Goal: Task Accomplishment & Management: Use online tool/utility

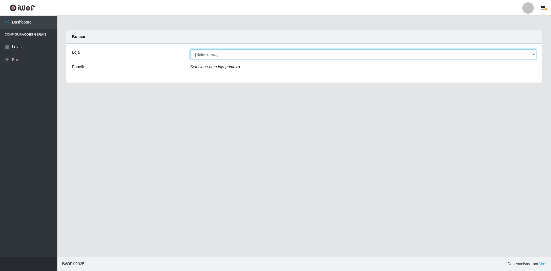
click at [530, 54] on select "[Selecione...] [GEOGRAPHIC_DATA] - [GEOGRAPHIC_DATA]" at bounding box center [363, 54] width 346 height 10
select select "528"
click at [190, 49] on select "[Selecione...] [GEOGRAPHIC_DATA] - [GEOGRAPHIC_DATA]" at bounding box center [363, 54] width 346 height 10
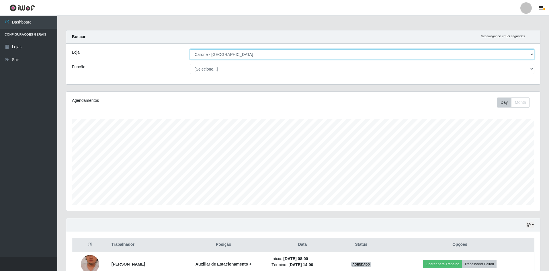
scroll to position [119, 474]
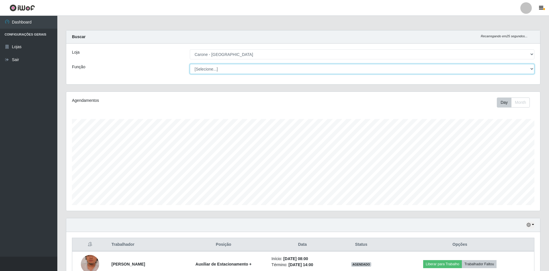
click at [524, 70] on select "[Selecione...] Auxiliar de Depósito Auxiliar de Depósito + Auxiliar de Depósito…" at bounding box center [362, 69] width 345 height 10
click at [190, 64] on select "[Selecione...] Auxiliar de Depósito Auxiliar de Depósito + Auxiliar de Depósito…" at bounding box center [362, 69] width 345 height 10
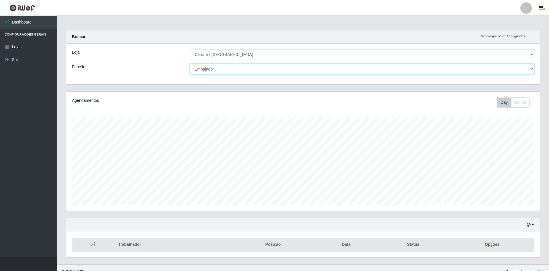
scroll to position [8, 0]
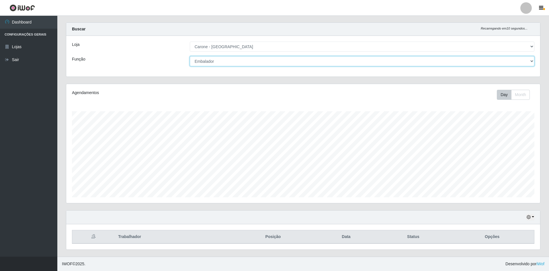
click at [530, 62] on select "[Selecione...] Auxiliar de Depósito Auxiliar de Depósito + Auxiliar de Depósito…" at bounding box center [362, 61] width 345 height 10
click at [190, 56] on select "[Selecione...] Auxiliar de Depósito Auxiliar de Depósito + Auxiliar de Depósito…" at bounding box center [362, 61] width 345 height 10
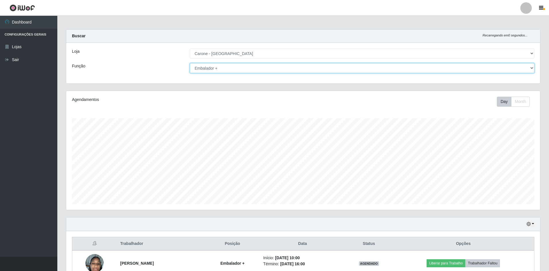
scroll to position [0, 0]
click at [532, 68] on select "[Selecione...] Auxiliar de Depósito Auxiliar de Depósito + Auxiliar de Depósito…" at bounding box center [362, 69] width 345 height 10
select select "[Selecione...]"
click at [190, 64] on select "[Selecione...] Auxiliar de Depósito Auxiliar de Depósito + Auxiliar de Depósito…" at bounding box center [362, 69] width 345 height 10
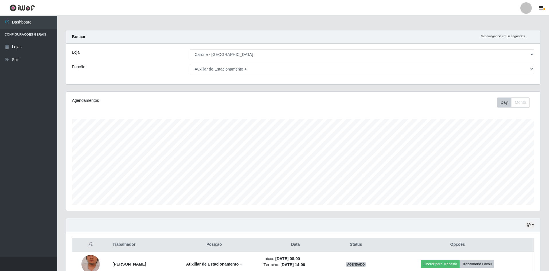
select select "528"
select select "104"
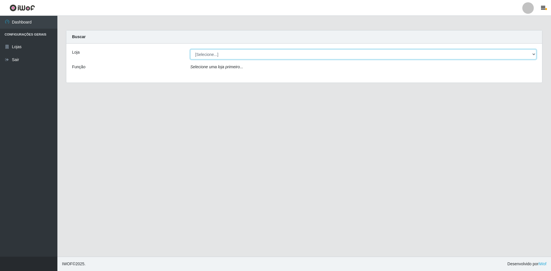
click at [533, 56] on select "[Selecione...] [GEOGRAPHIC_DATA] - [GEOGRAPHIC_DATA]" at bounding box center [363, 54] width 346 height 10
select select "528"
click at [190, 49] on select "[Selecione...] Carone - Jardim Camburi" at bounding box center [363, 54] width 346 height 10
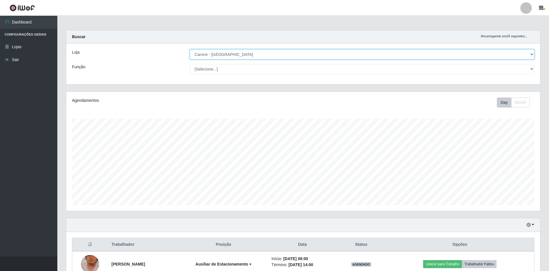
scroll to position [119, 474]
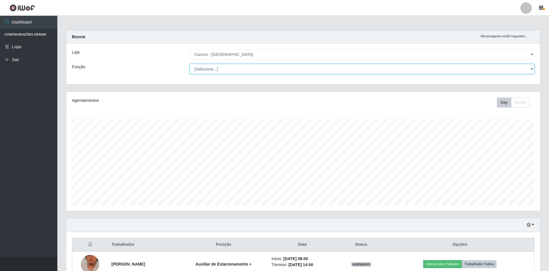
click at [532, 69] on select "[Selecione...] Auxiliar de Depósito Auxiliar de Depósito + Auxiliar de Depósito…" at bounding box center [362, 69] width 345 height 10
click at [190, 64] on select "[Selecione...] Auxiliar de Depósito Auxiliar de Depósito + Auxiliar de Depósito…" at bounding box center [362, 69] width 345 height 10
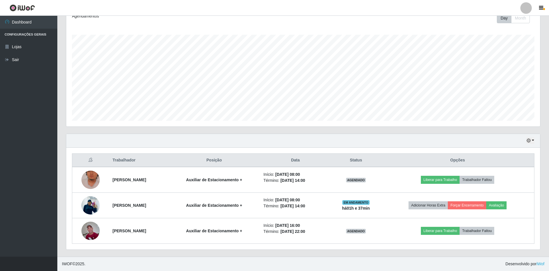
scroll to position [0, 0]
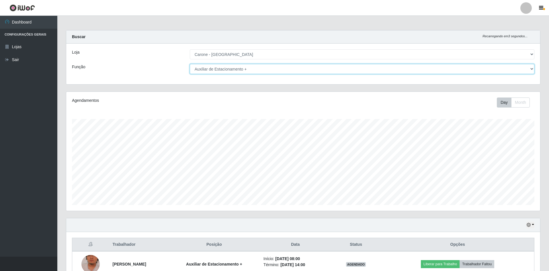
click at [532, 68] on select "[Selecione...] Auxiliar de Depósito Auxiliar de Depósito + Auxiliar de Depósito…" at bounding box center [362, 69] width 345 height 10
click at [190, 64] on select "[Selecione...] Auxiliar de Depósito Auxiliar de Depósito + Auxiliar de Depósito…" at bounding box center [362, 69] width 345 height 10
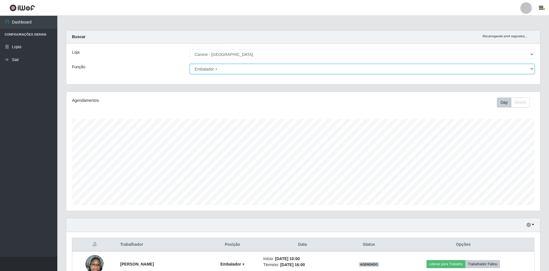
click at [532, 68] on select "[Selecione...] Auxiliar de Depósito Auxiliar de Depósito + Auxiliar de Depósito…" at bounding box center [362, 69] width 345 height 10
select select "104"
click at [190, 64] on select "[Selecione...] Auxiliar de Depósito Auxiliar de Depósito + Auxiliar de Depósito…" at bounding box center [362, 69] width 345 height 10
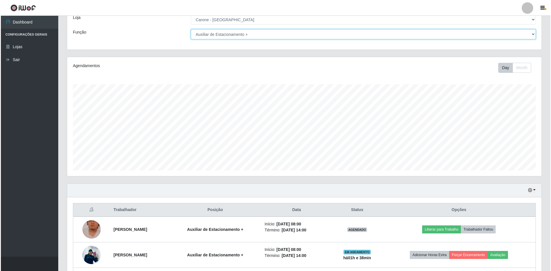
scroll to position [84, 0]
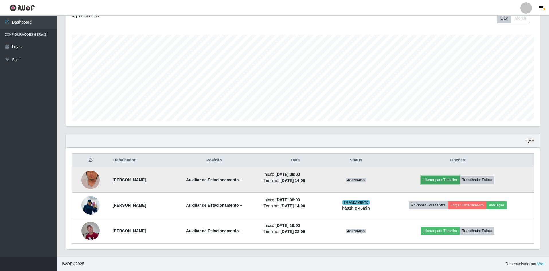
click at [448, 178] on button "Liberar para Trabalho" at bounding box center [440, 180] width 39 height 8
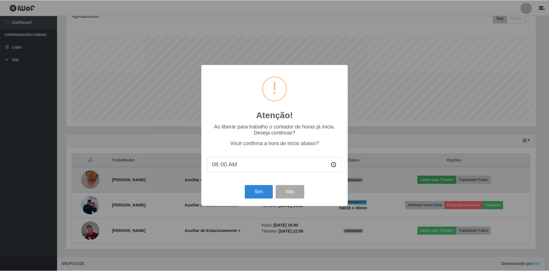
scroll to position [119, 471]
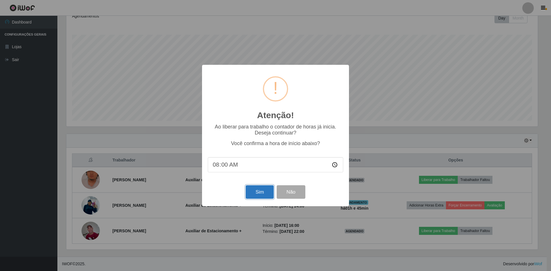
click at [261, 191] on button "Sim" at bounding box center [259, 191] width 28 height 13
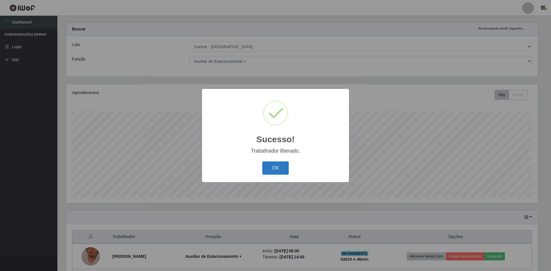
click at [273, 166] on button "OK" at bounding box center [275, 167] width 27 height 13
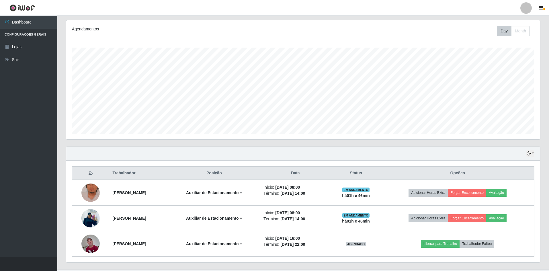
scroll to position [84, 0]
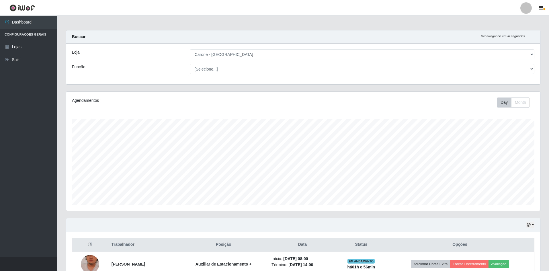
select select "528"
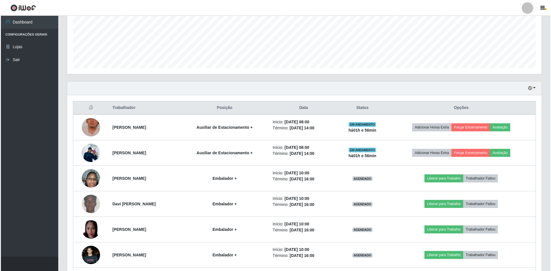
scroll to position [143, 0]
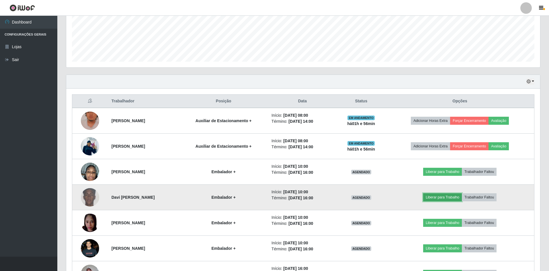
click at [451, 195] on button "Liberar para Trabalho" at bounding box center [442, 197] width 39 height 8
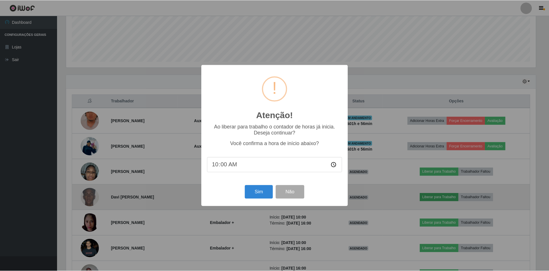
scroll to position [119, 471]
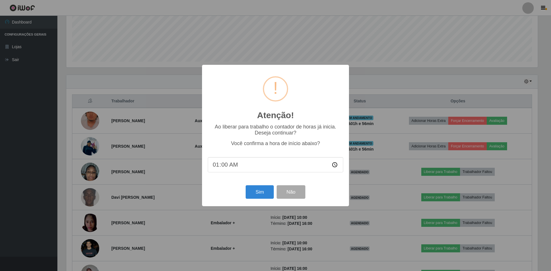
type input "10:00"
click at [260, 190] on button "Sim" at bounding box center [259, 191] width 28 height 13
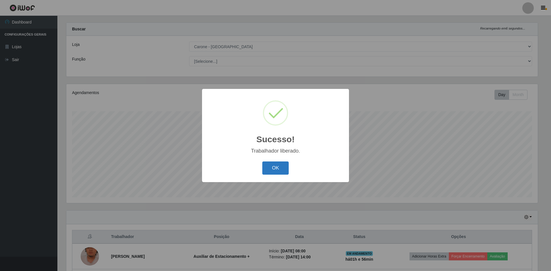
click at [275, 174] on button "OK" at bounding box center [275, 167] width 27 height 13
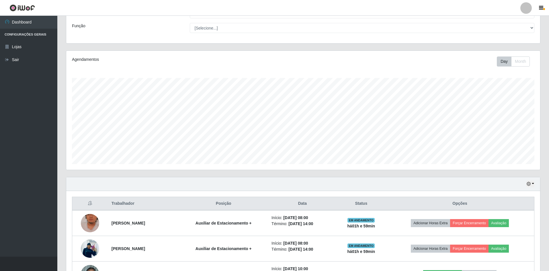
scroll to position [94, 0]
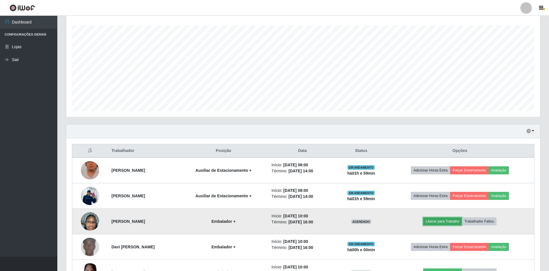
click at [449, 221] on button "Liberar para Trabalho" at bounding box center [442, 221] width 39 height 8
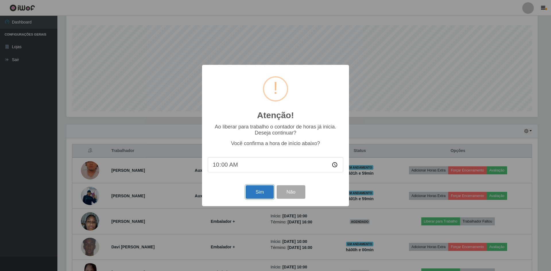
click at [264, 192] on button "Sim" at bounding box center [259, 191] width 28 height 13
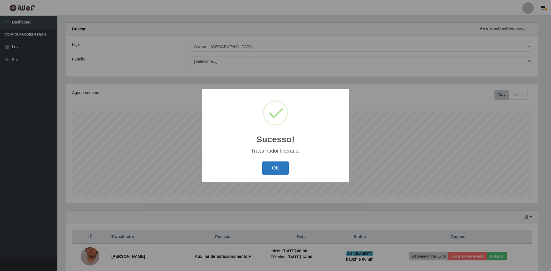
click at [275, 166] on button "OK" at bounding box center [275, 167] width 27 height 13
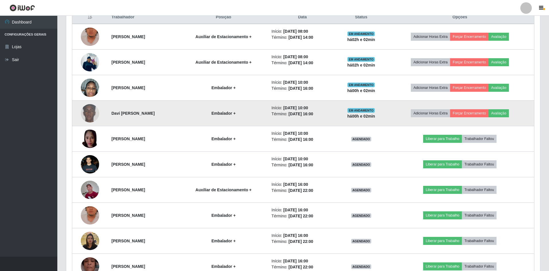
scroll to position [234, 0]
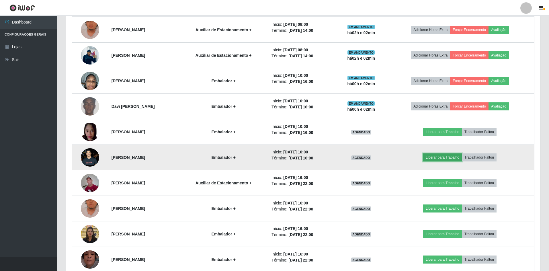
click at [448, 159] on button "Liberar para Trabalho" at bounding box center [442, 157] width 39 height 8
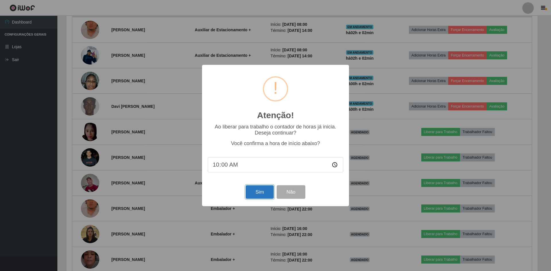
click at [260, 193] on button "Sim" at bounding box center [259, 191] width 28 height 13
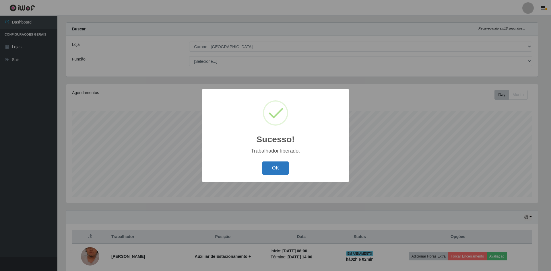
click at [280, 167] on button "OK" at bounding box center [275, 167] width 27 height 13
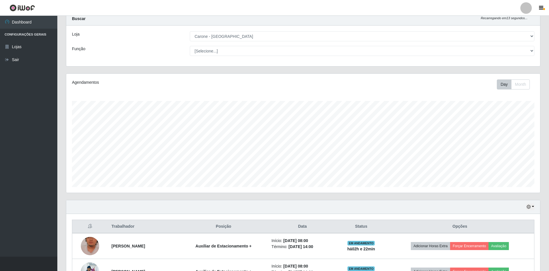
scroll to position [0, 0]
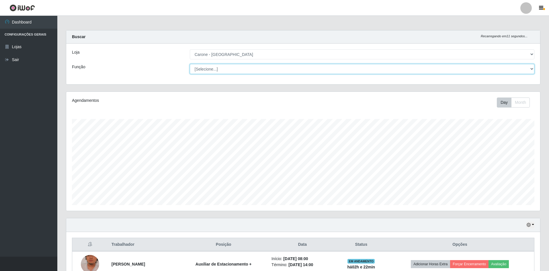
click at [533, 69] on select "[Selecione...] Auxiliar de Depósito Auxiliar de Depósito + Auxiliar de Depósito…" at bounding box center [362, 69] width 345 height 10
select select "70"
click at [190, 64] on select "[Selecione...] Auxiliar de Depósito Auxiliar de Depósito + Auxiliar de Depósito…" at bounding box center [362, 69] width 345 height 10
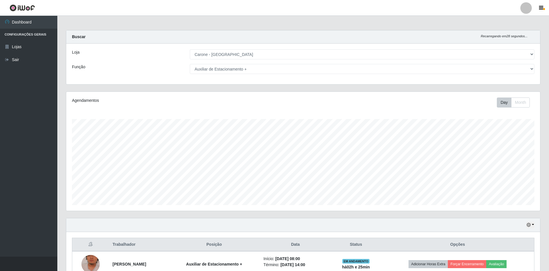
select select "528"
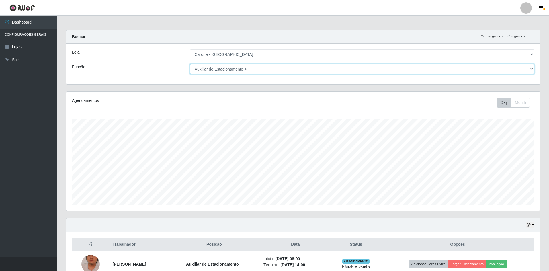
click at [533, 68] on select "[Selecione...] Auxiliar de Depósito Auxiliar de Depósito + Auxiliar de Depósito…" at bounding box center [362, 69] width 345 height 10
click at [190, 64] on select "[Selecione...] Auxiliar de Depósito Auxiliar de Depósito + Auxiliar de Depósito…" at bounding box center [362, 69] width 345 height 10
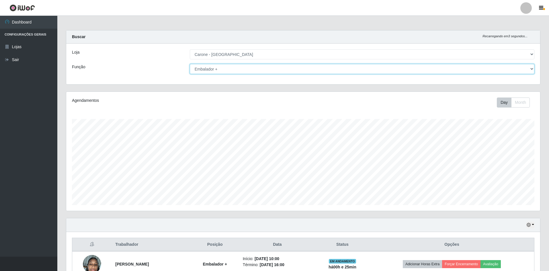
click at [532, 69] on select "[Selecione...] Auxiliar de Depósito Auxiliar de Depósito + Auxiliar de Depósito…" at bounding box center [362, 69] width 345 height 10
click at [190, 64] on select "[Selecione...] Auxiliar de Depósito Auxiliar de Depósito + Auxiliar de Depósito…" at bounding box center [362, 69] width 345 height 10
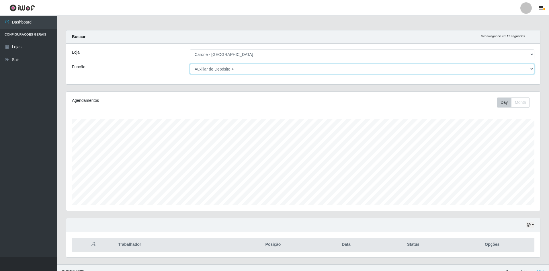
click at [531, 69] on select "[Selecione...] Auxiliar de Depósito Auxiliar de Depósito + Auxiliar de Depósito…" at bounding box center [362, 69] width 345 height 10
click at [190, 64] on select "[Selecione...] Auxiliar de Depósito Auxiliar de Depósito + Auxiliar de Depósito…" at bounding box center [362, 69] width 345 height 10
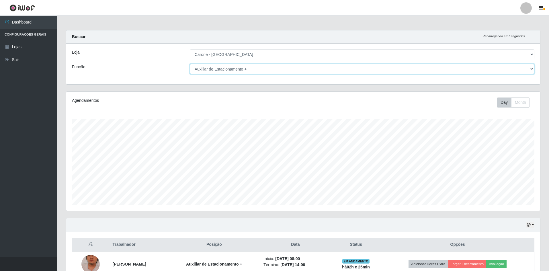
click at [530, 69] on select "[Selecione...] Auxiliar de Depósito Auxiliar de Depósito + Auxiliar de Depósito…" at bounding box center [362, 69] width 345 height 10
select select "70"
click at [190, 64] on select "[Selecione...] Auxiliar de Depósito Auxiliar de Depósito + Auxiliar de Depósito…" at bounding box center [362, 69] width 345 height 10
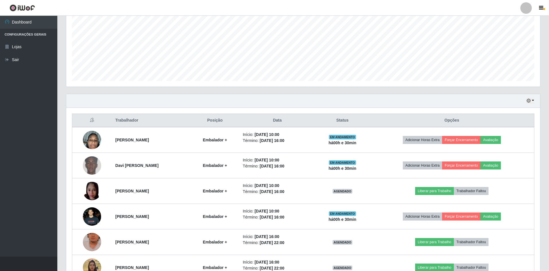
scroll to position [143, 0]
